Goal: Contribute content: Contribute content

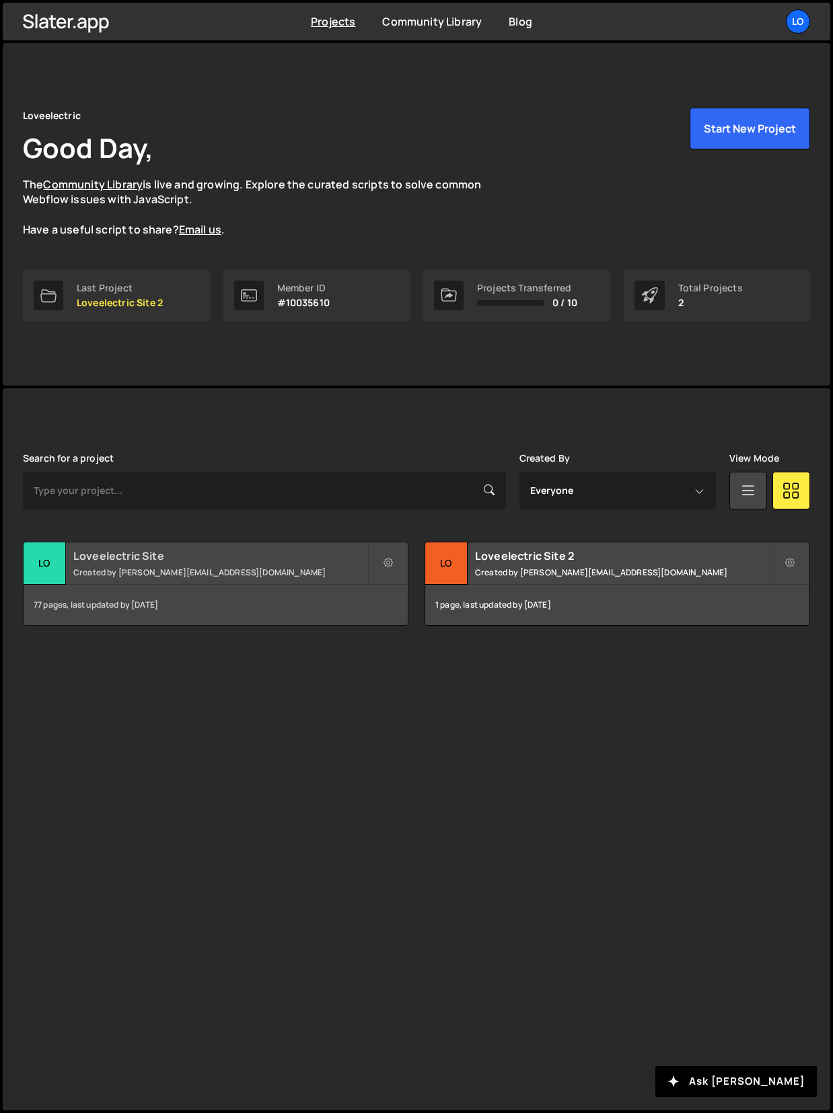
click at [157, 553] on h2 "Loveelectric Site" at bounding box center [220, 555] width 294 height 15
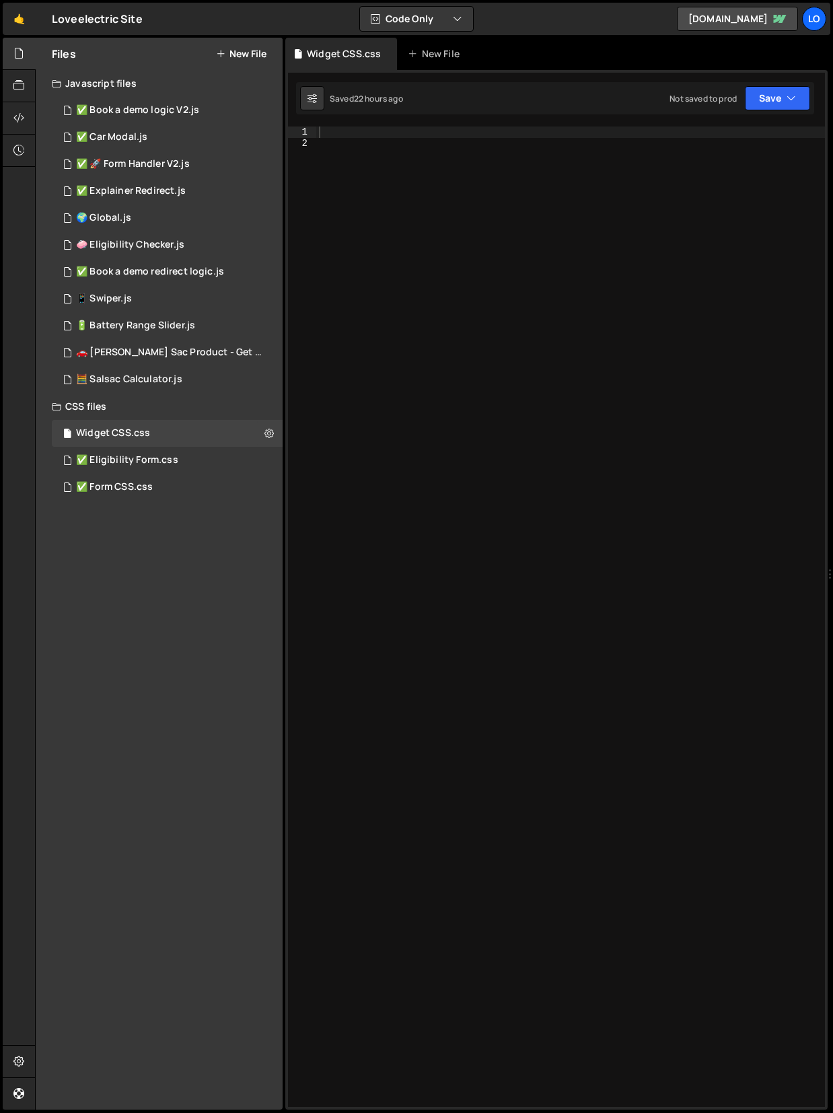
click at [237, 52] on button "New File" at bounding box center [241, 53] width 50 height 11
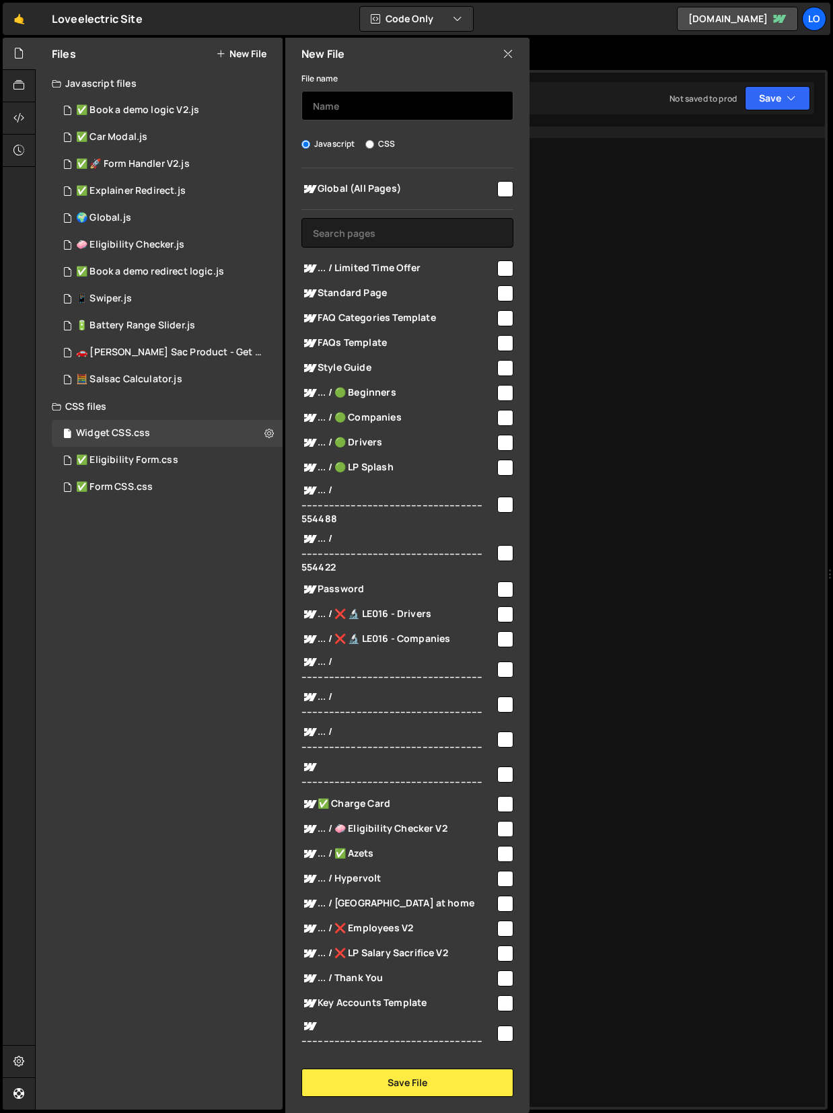
click at [359, 112] on input "text" at bounding box center [407, 106] width 212 height 30
type input "p"
type input "Press metadata"
click at [431, 234] on input "text" at bounding box center [407, 233] width 212 height 30
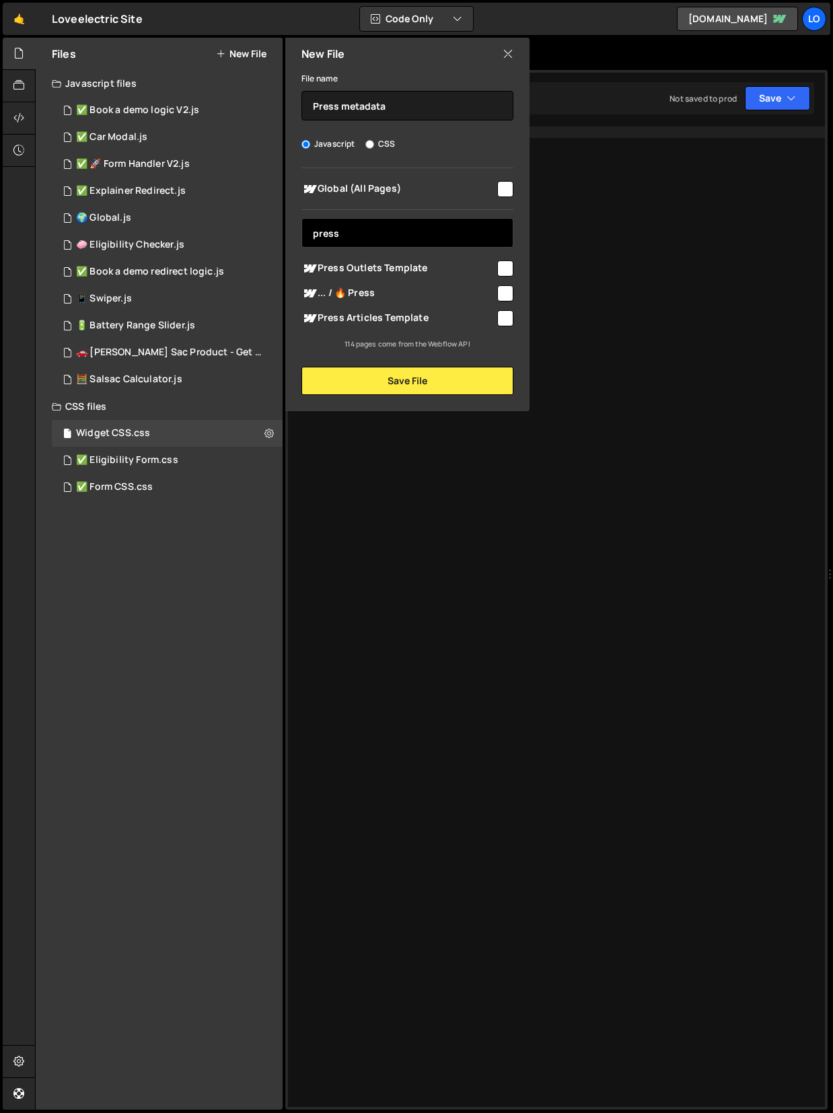
type input "press"
click at [512, 292] on input "checkbox" at bounding box center [505, 293] width 16 height 16
checkbox input "true"
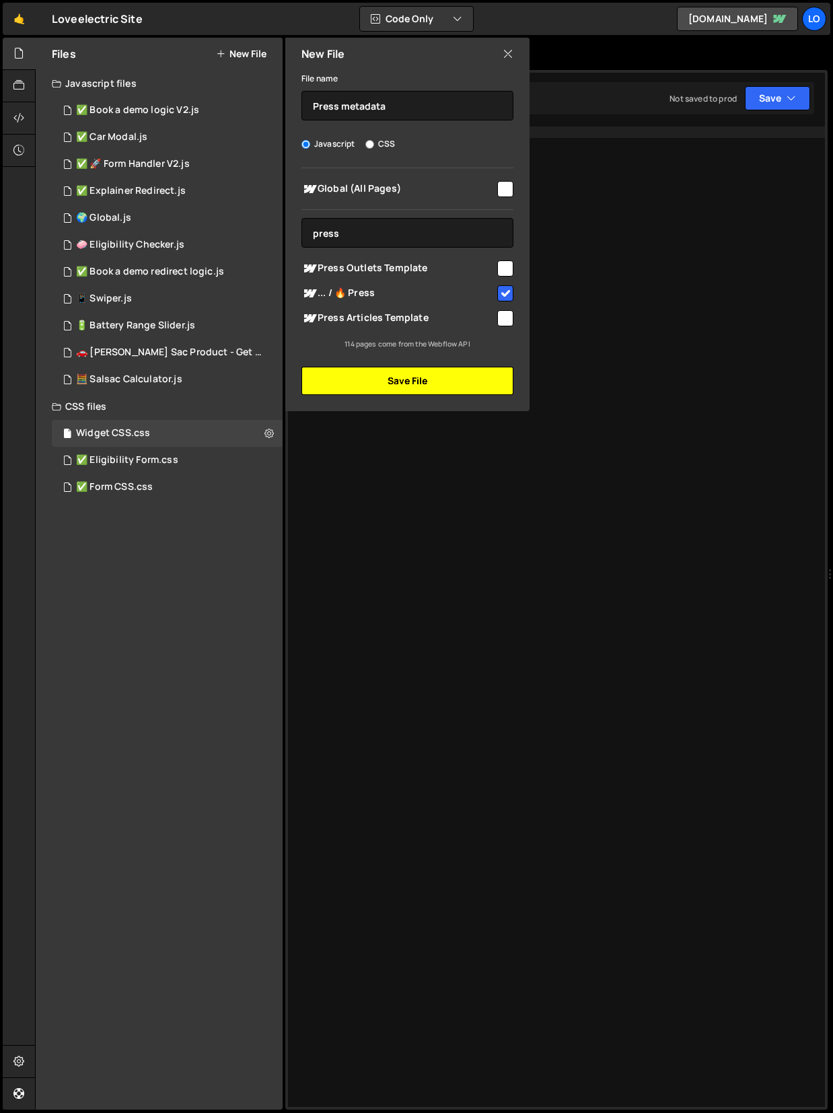
click at [447, 382] on button "Save File" at bounding box center [407, 381] width 212 height 28
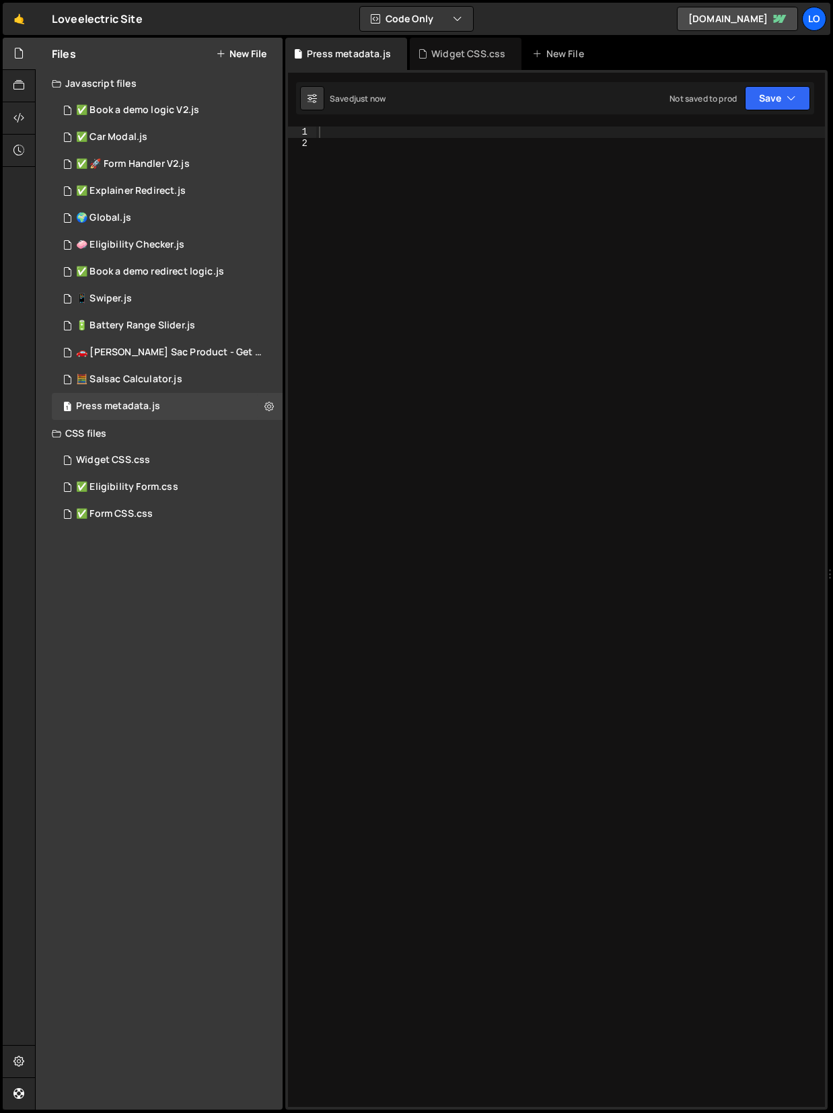
click at [437, 189] on div at bounding box center [570, 628] width 509 height 1003
paste textarea "}"
type textarea "}"
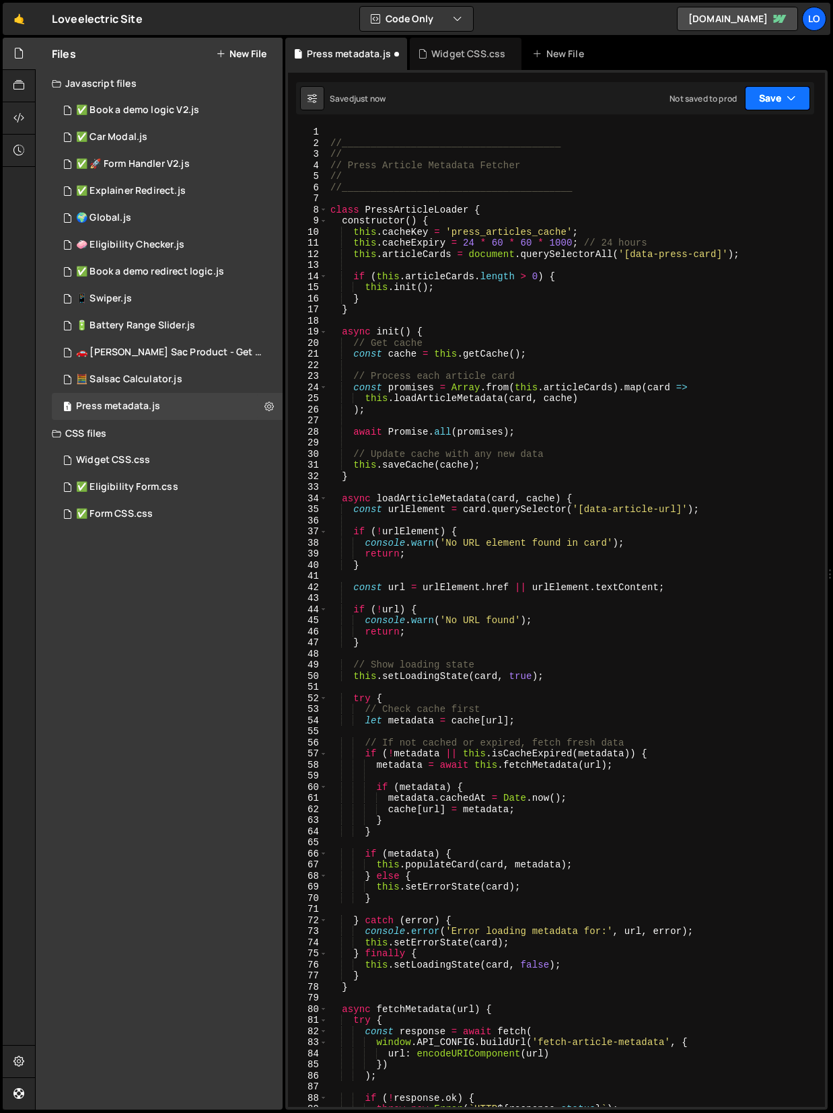
click at [769, 98] on button "Save" at bounding box center [777, 98] width 65 height 24
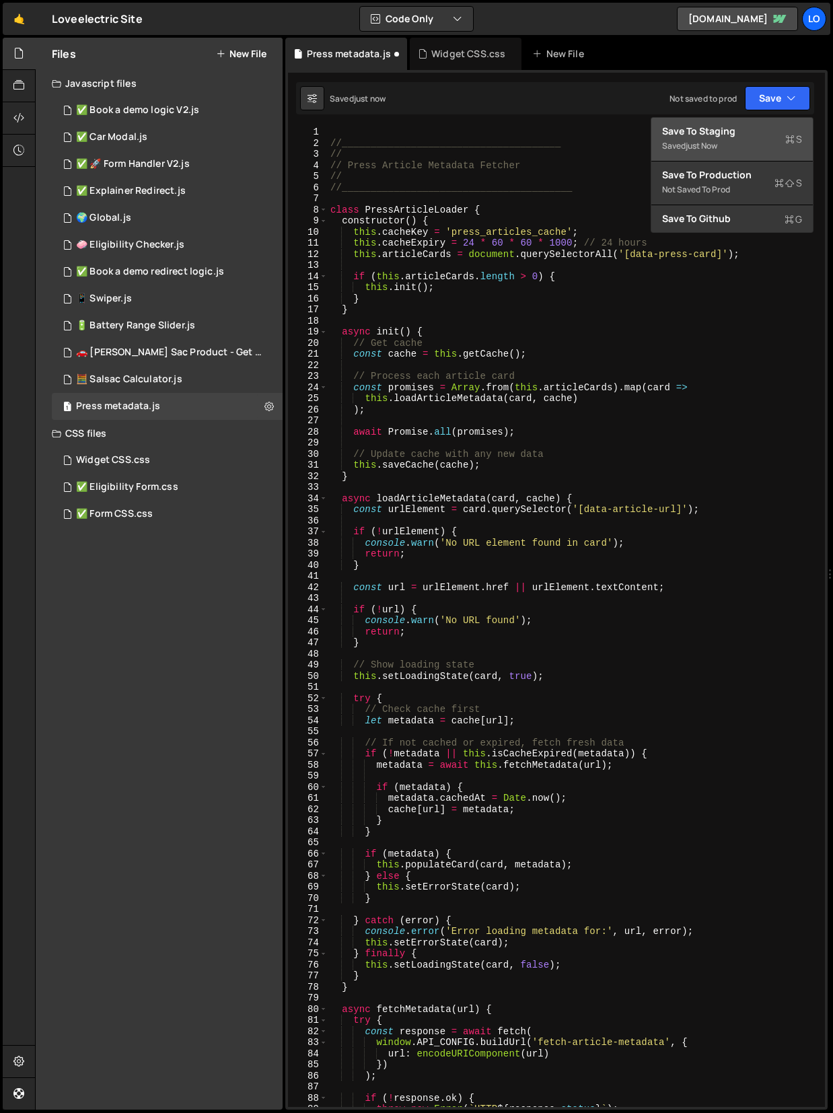
click at [733, 131] on div "Save to Staging S" at bounding box center [732, 130] width 140 height 13
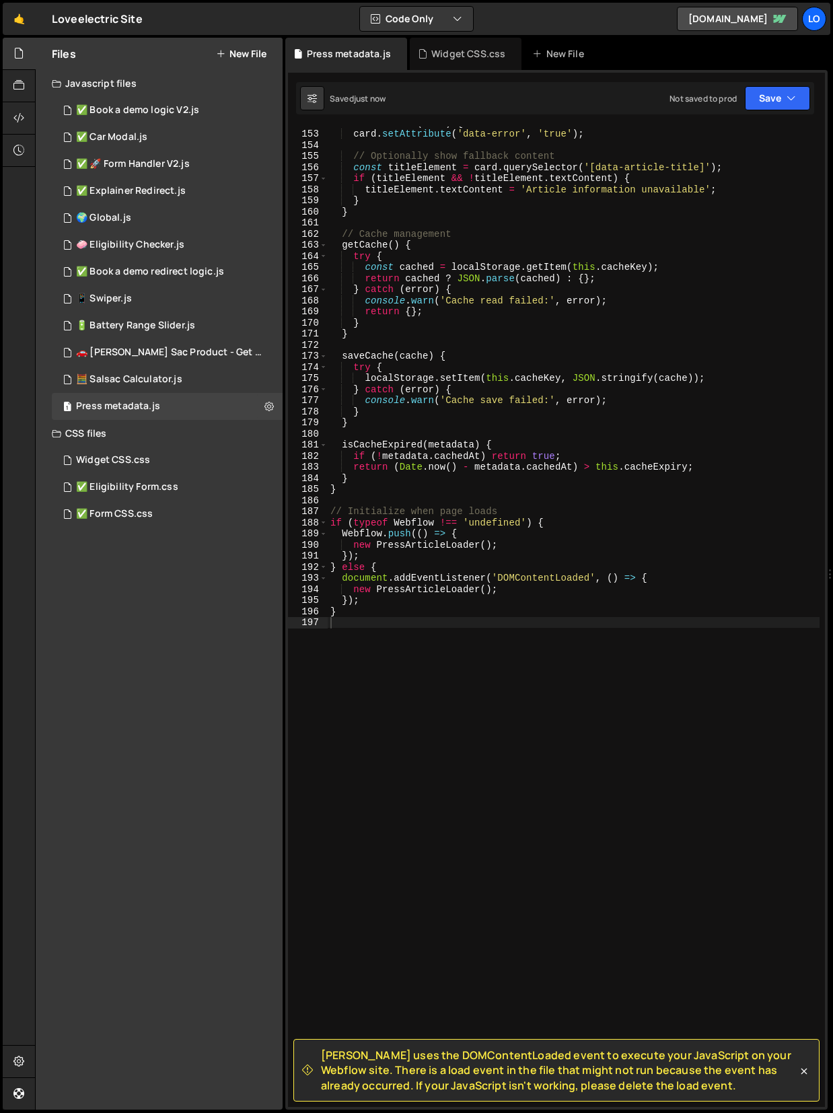
click at [417, 648] on div "setErrorState ( card ) { card . setAttribute ( 'data-error' , 'true' ) ; // Opt…" at bounding box center [574, 618] width 492 height 1003
click at [359, 702] on div "setErrorState ( card ) { card . setAttribute ( 'data-error' , 'true' ) ; // Opt…" at bounding box center [574, 618] width 492 height 1003
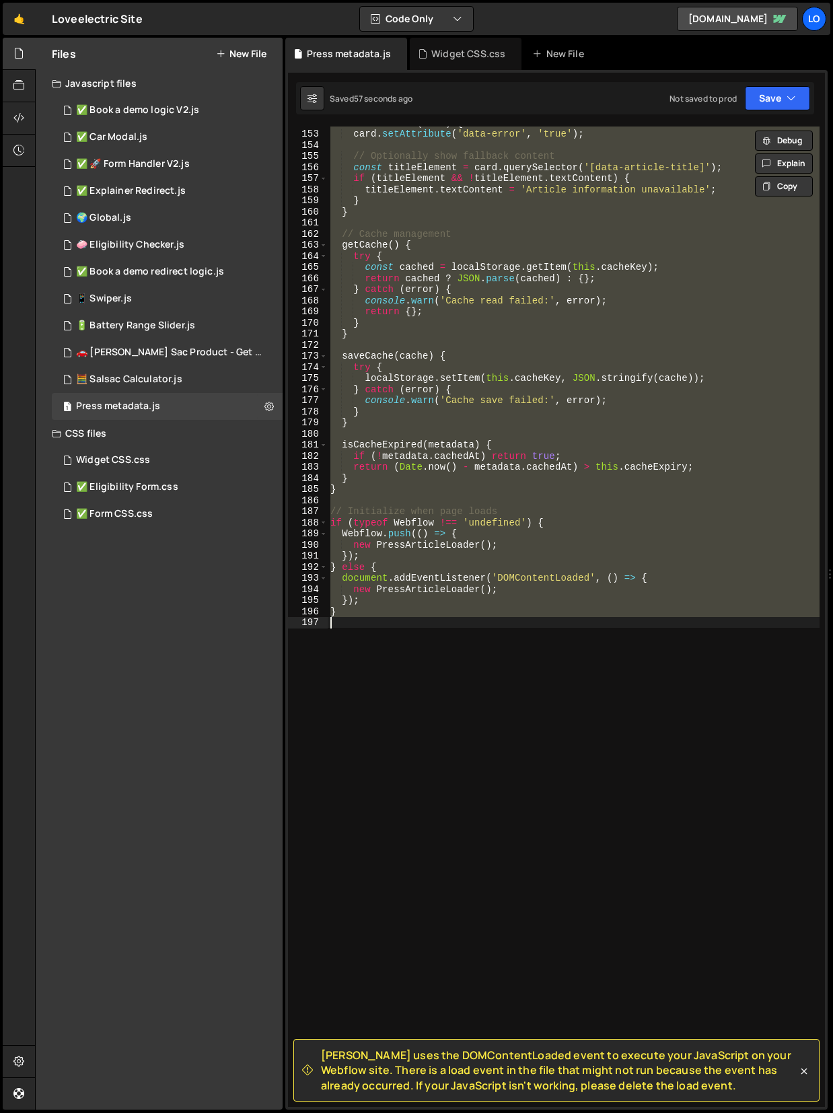
paste textarea ");"
type textarea "});"
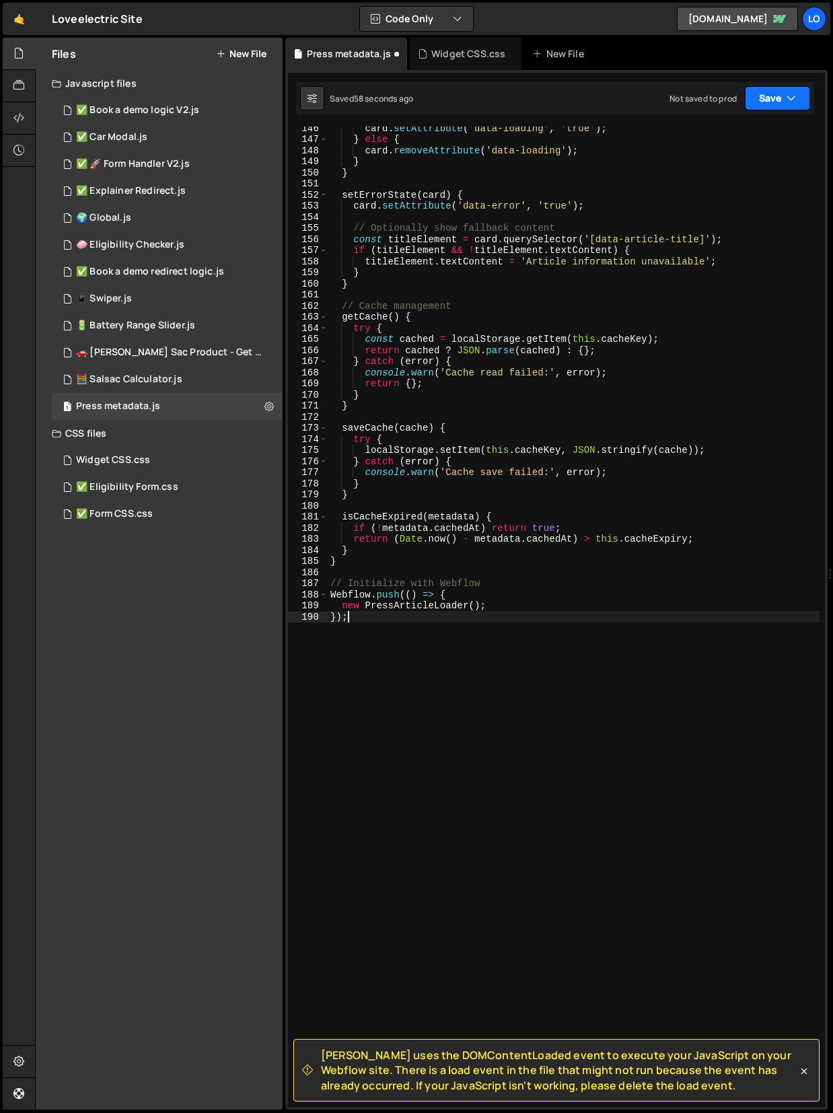
click at [767, 99] on button "Save" at bounding box center [777, 98] width 65 height 24
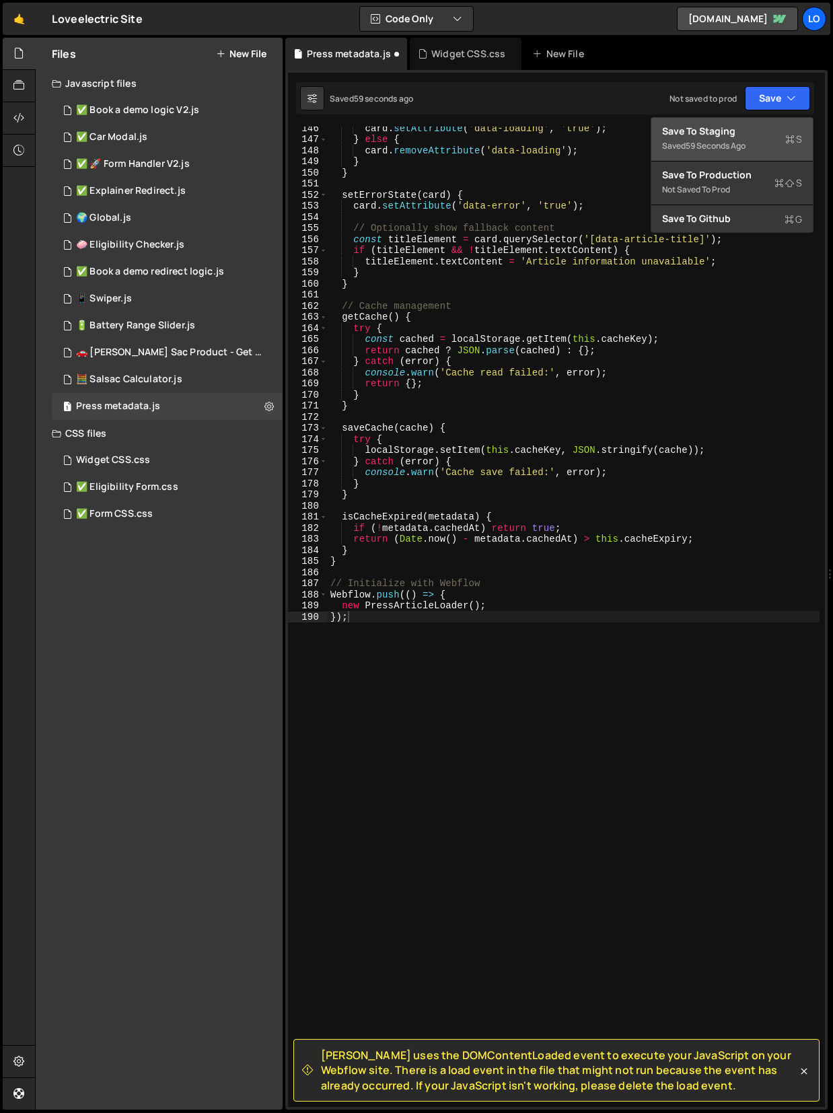
click at [755, 127] on div "Save to Staging S" at bounding box center [732, 130] width 140 height 13
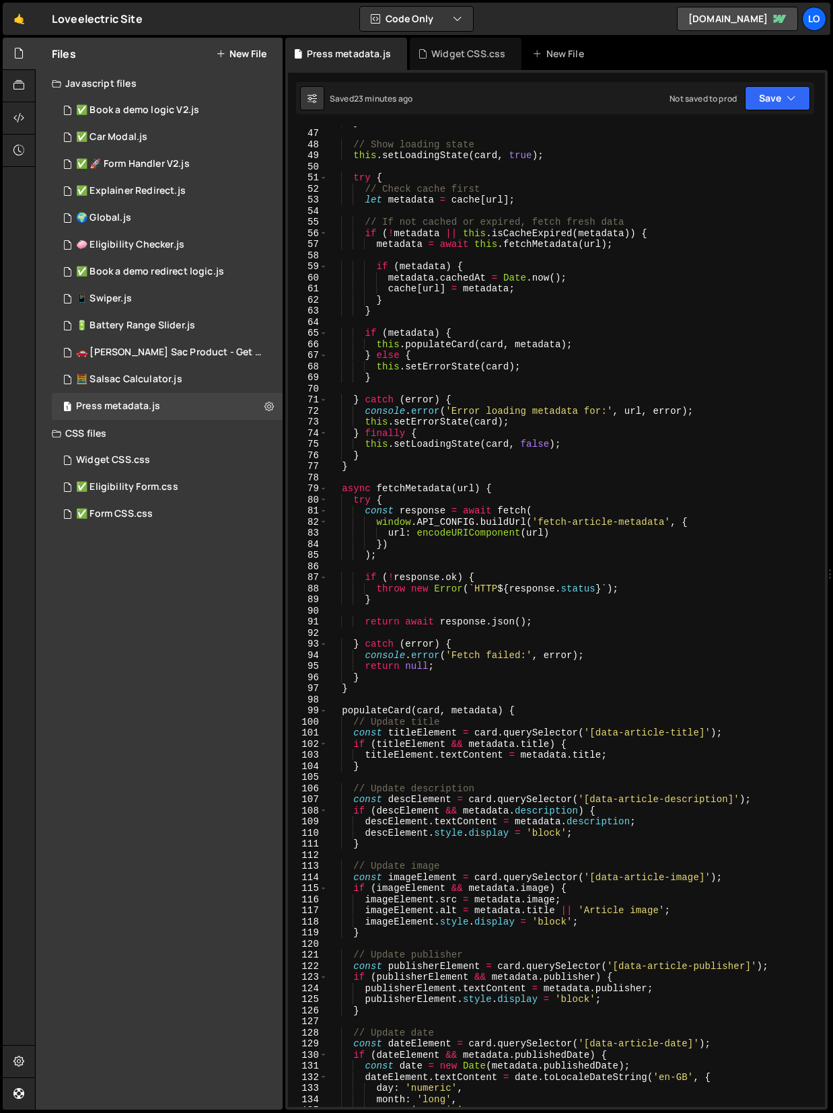
scroll to position [0, 0]
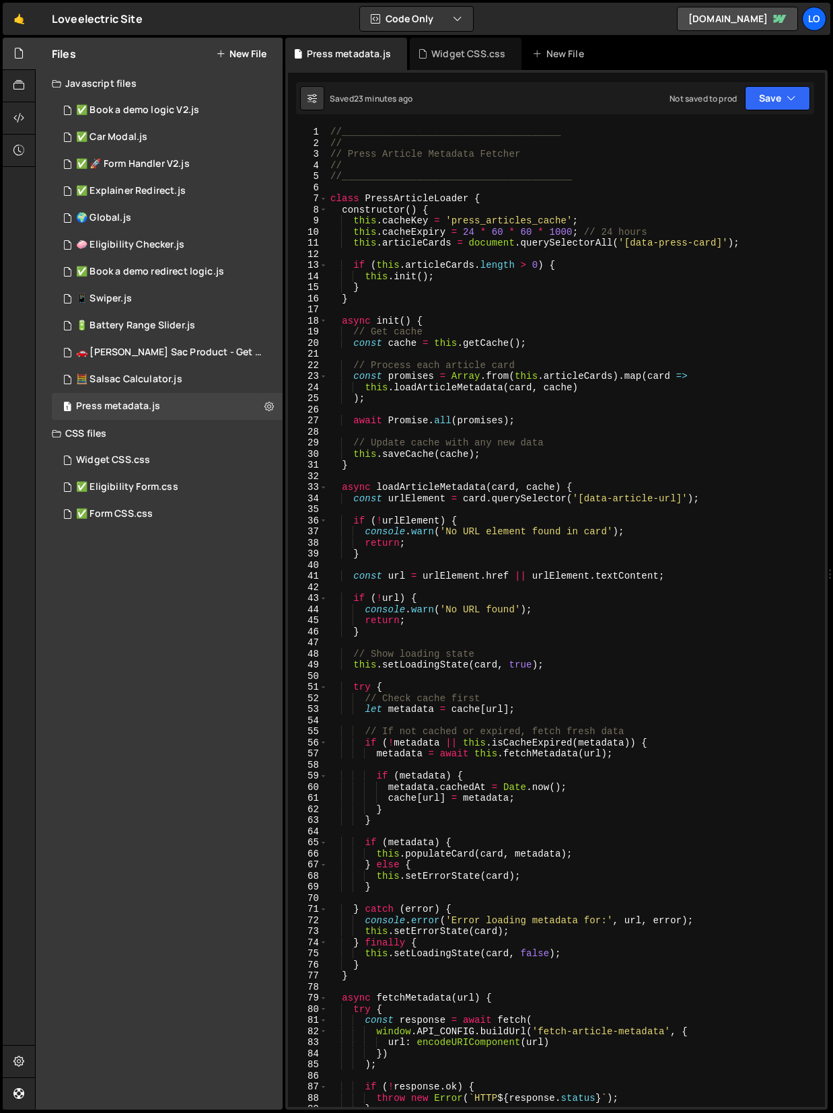
click at [406, 437] on div "//______________________________________ // // Press Article Metadata Fetcher /…" at bounding box center [574, 628] width 492 height 1003
click at [399, 405] on div "//______________________________________ // // Press Article Metadata Fetcher /…" at bounding box center [574, 628] width 492 height 1003
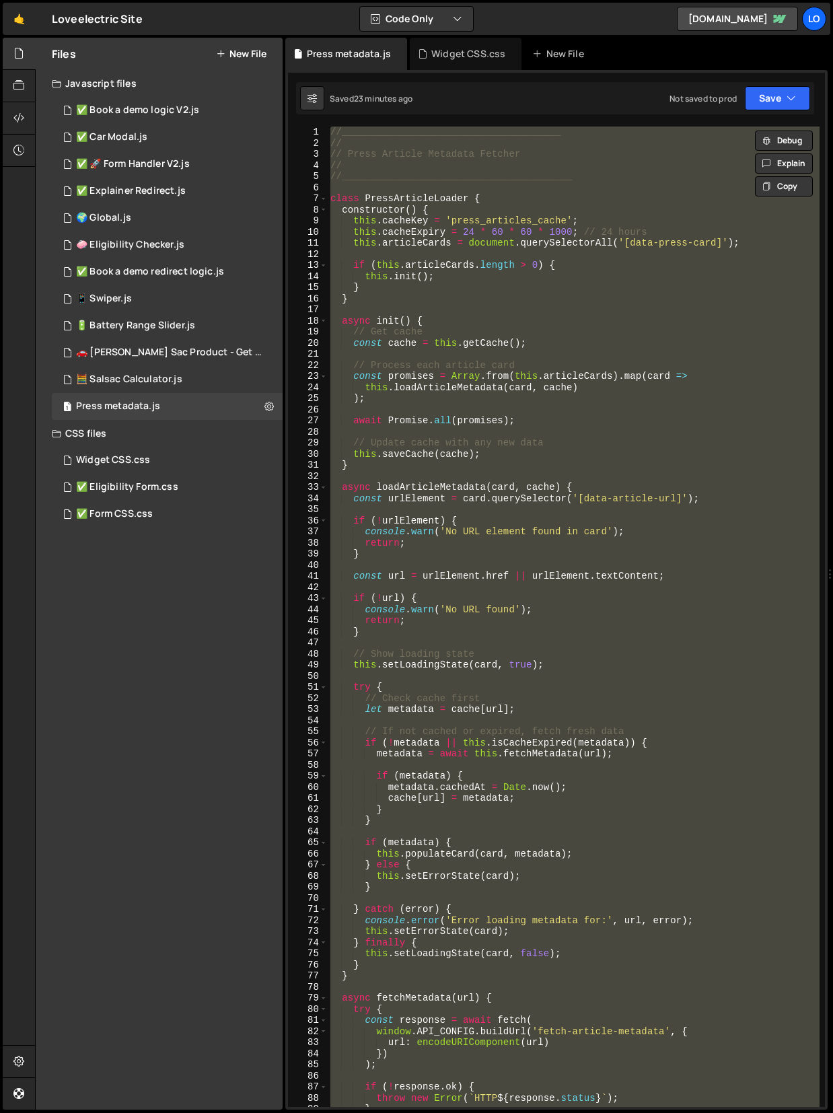
paste textarea
type textarea "});"
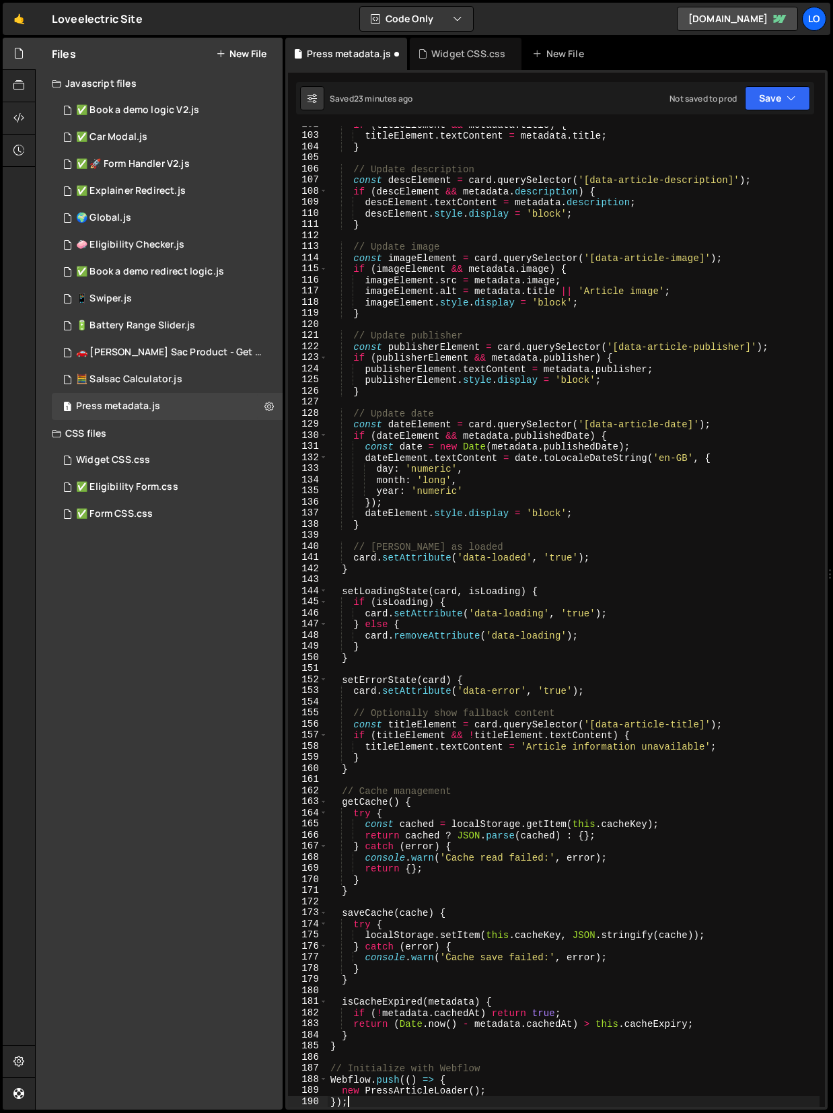
scroll to position [1129, 0]
click at [758, 96] on button "Save" at bounding box center [777, 98] width 65 height 24
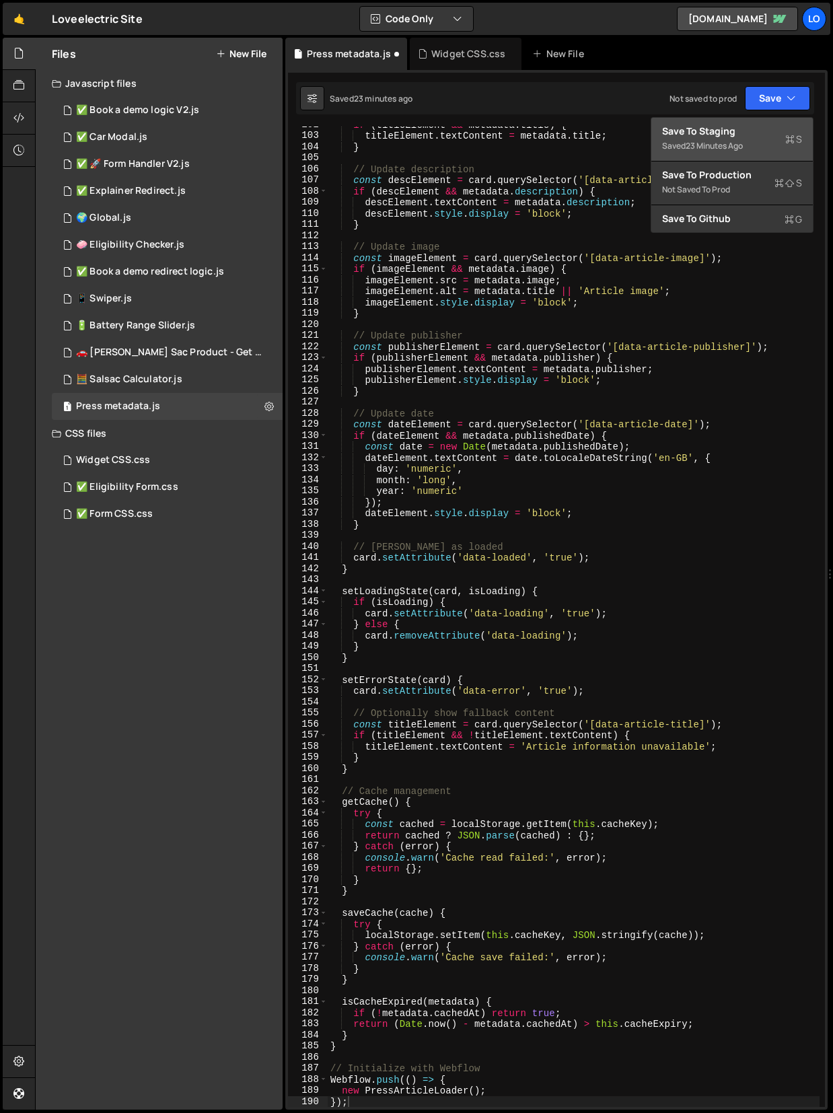
click at [708, 140] on div "23 minutes ago" at bounding box center [714, 145] width 57 height 11
